Goal: Task Accomplishment & Management: Manage account settings

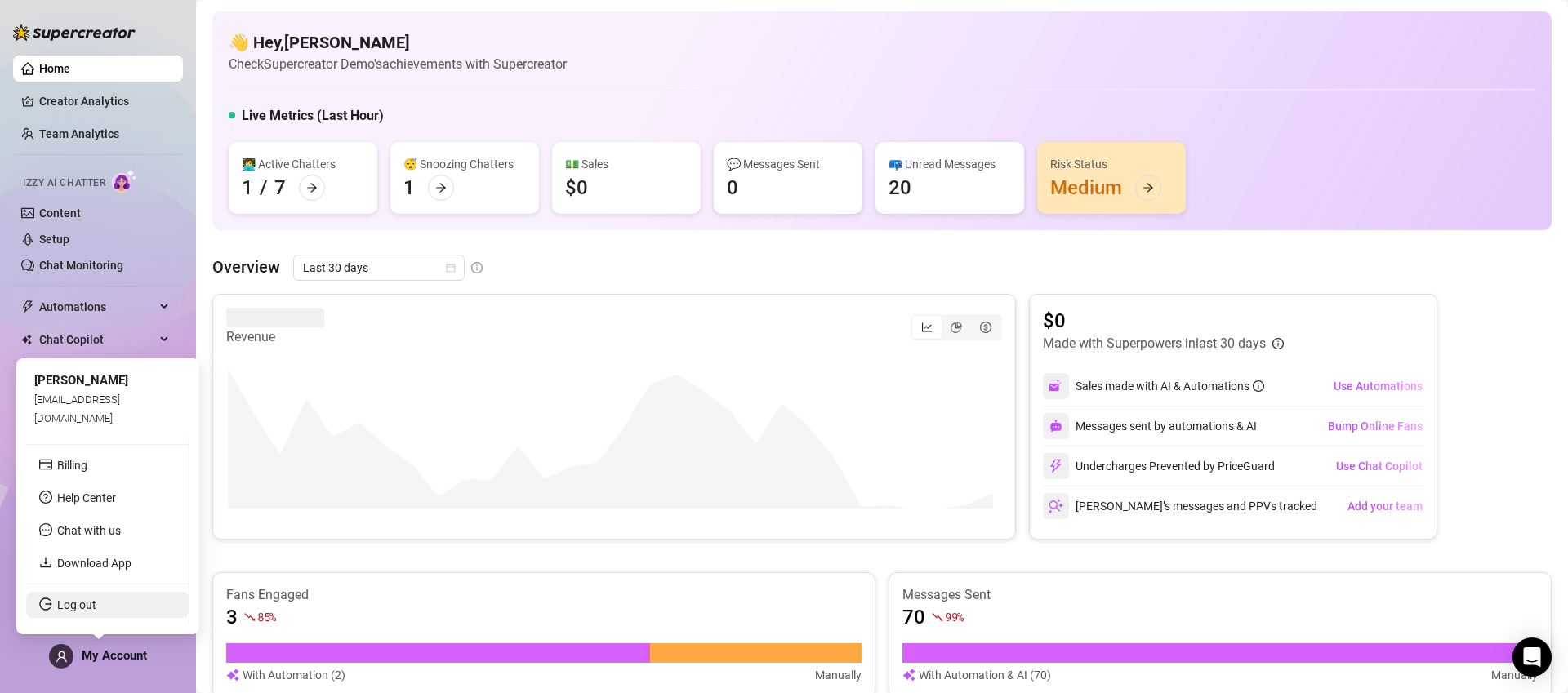
click at [84, 599] on link "Log out" at bounding box center [77, 605] width 40 height 13
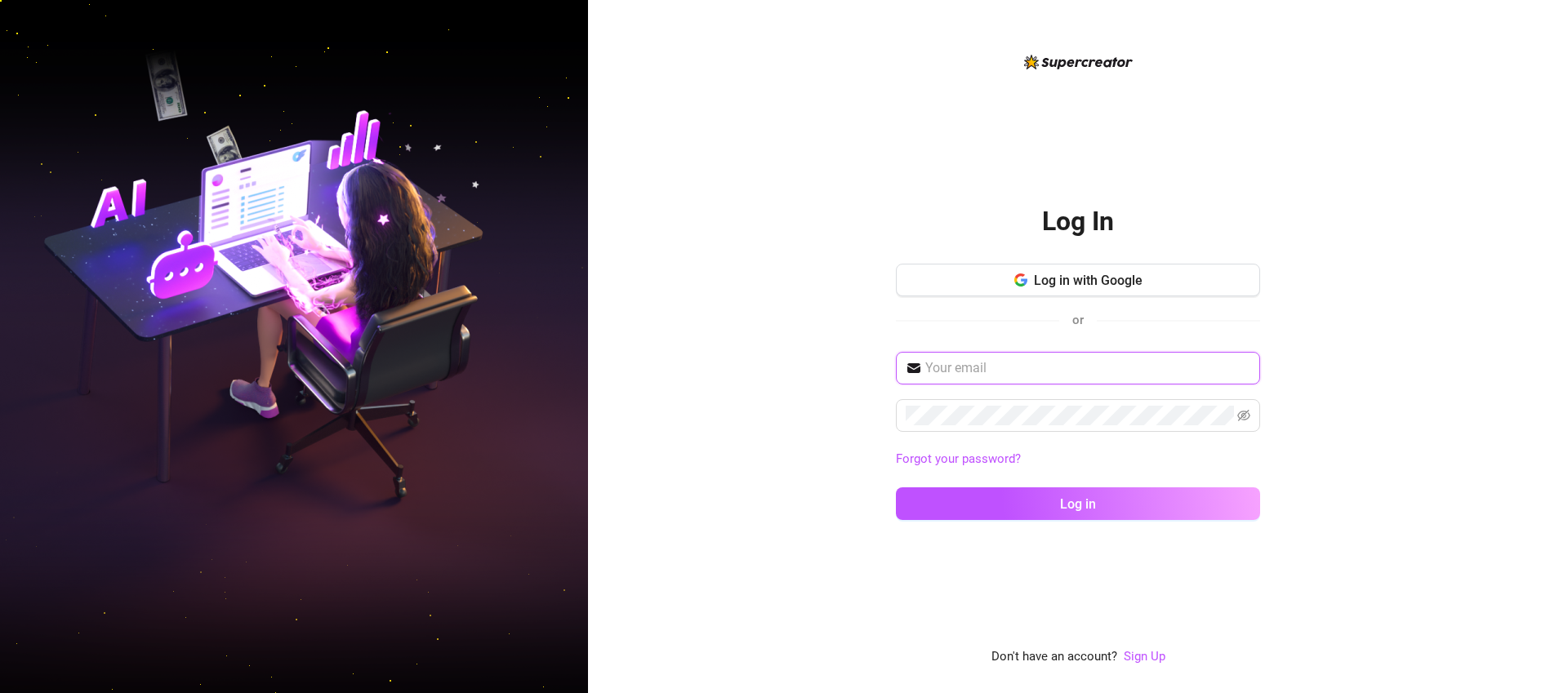
type input "[EMAIL_ADDRESS][DOMAIN_NAME]"
click at [1115, 280] on span "Log in with Google" at bounding box center [1087, 281] width 108 height 16
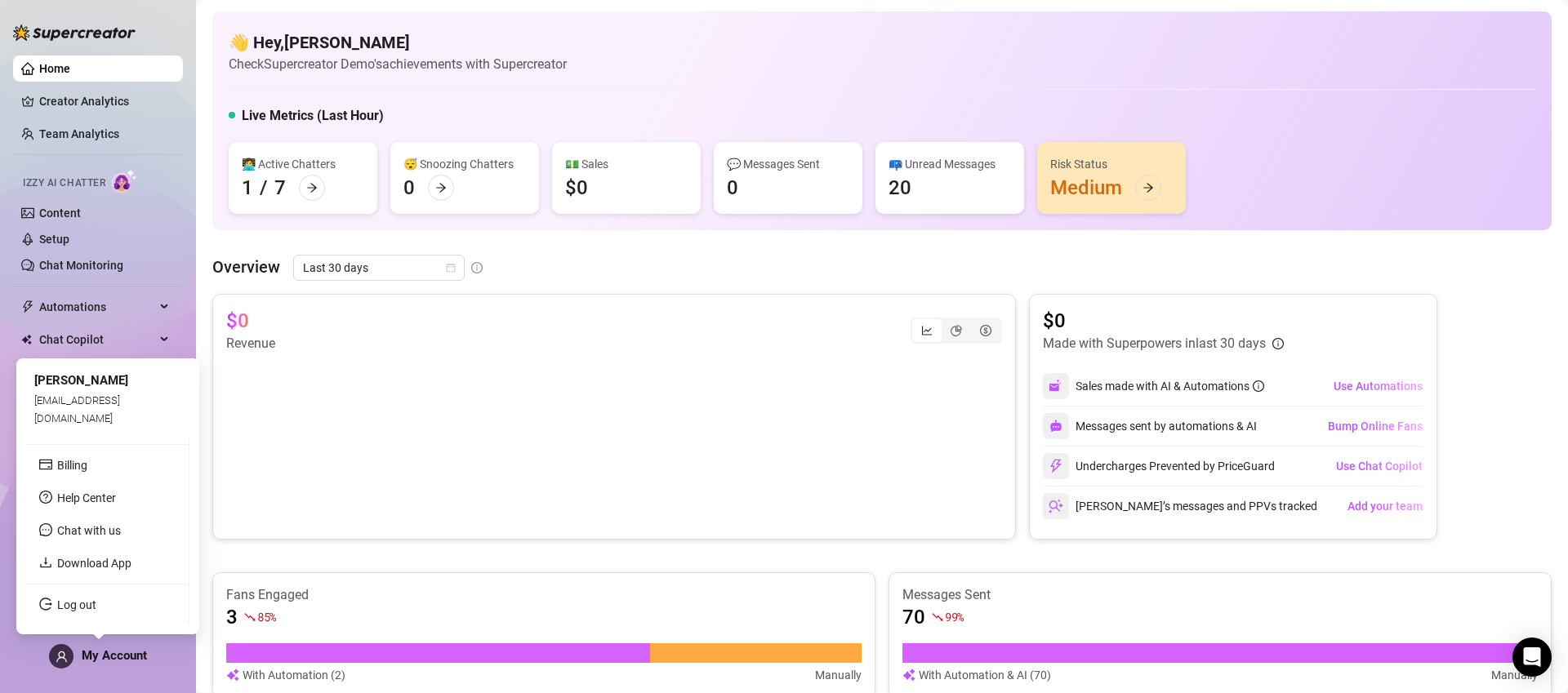
click at [113, 655] on span "My Account" at bounding box center [114, 655] width 65 height 15
click at [71, 652] on span at bounding box center [62, 657] width 25 height 25
click at [79, 603] on link "Log out" at bounding box center [77, 605] width 40 height 13
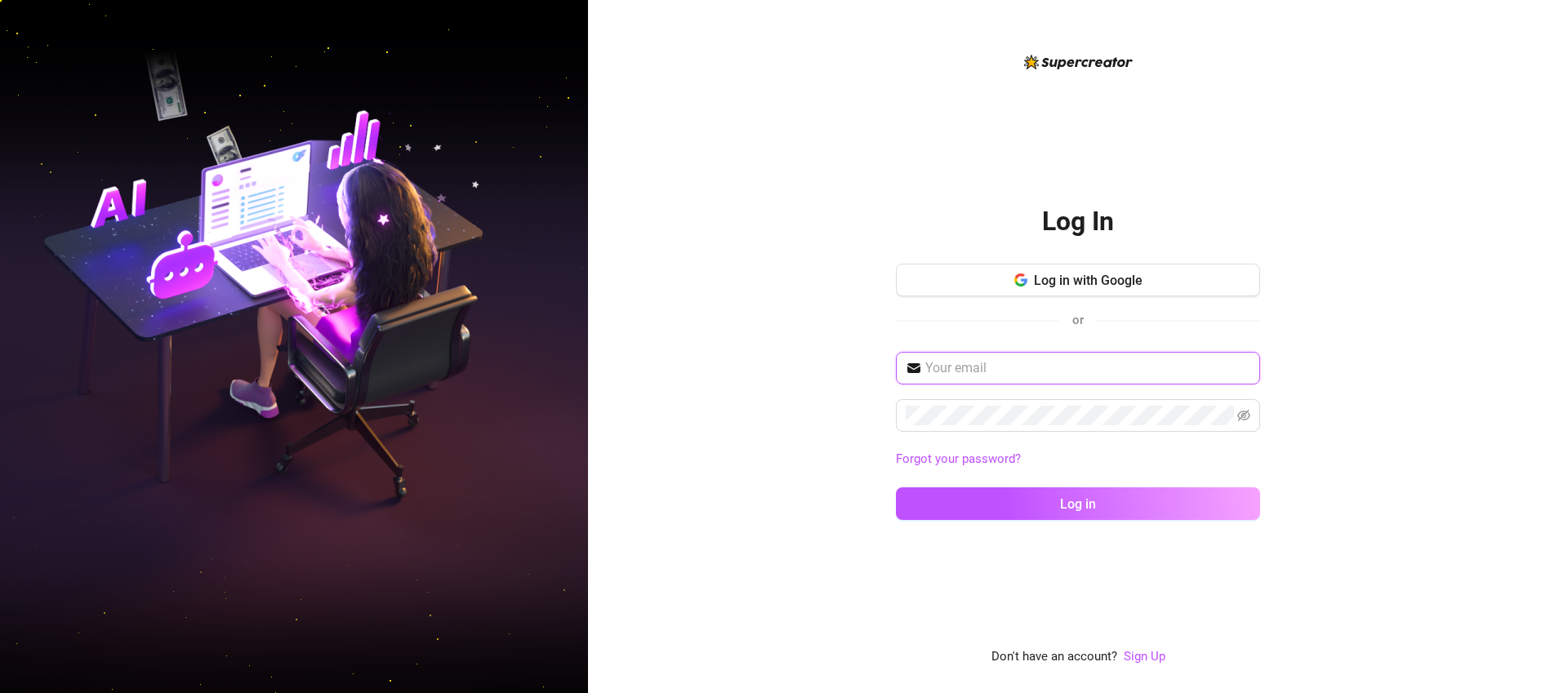
type input "[EMAIL_ADDRESS][DOMAIN_NAME]"
click at [1125, 266] on button "Log in with Google" at bounding box center [1077, 280] width 364 height 33
